Goal: Task Accomplishment & Management: Manage account settings

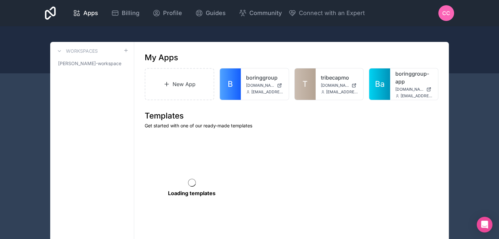
click at [444, 14] on span "CC" at bounding box center [446, 13] width 8 height 8
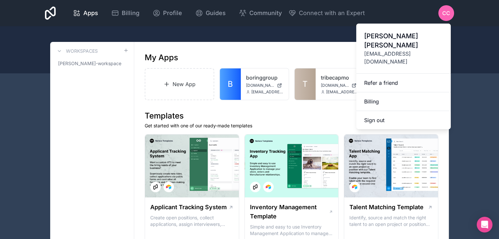
click at [403, 111] on button "Sign out" at bounding box center [403, 120] width 94 height 18
